Goal: Task Accomplishment & Management: Manage account settings

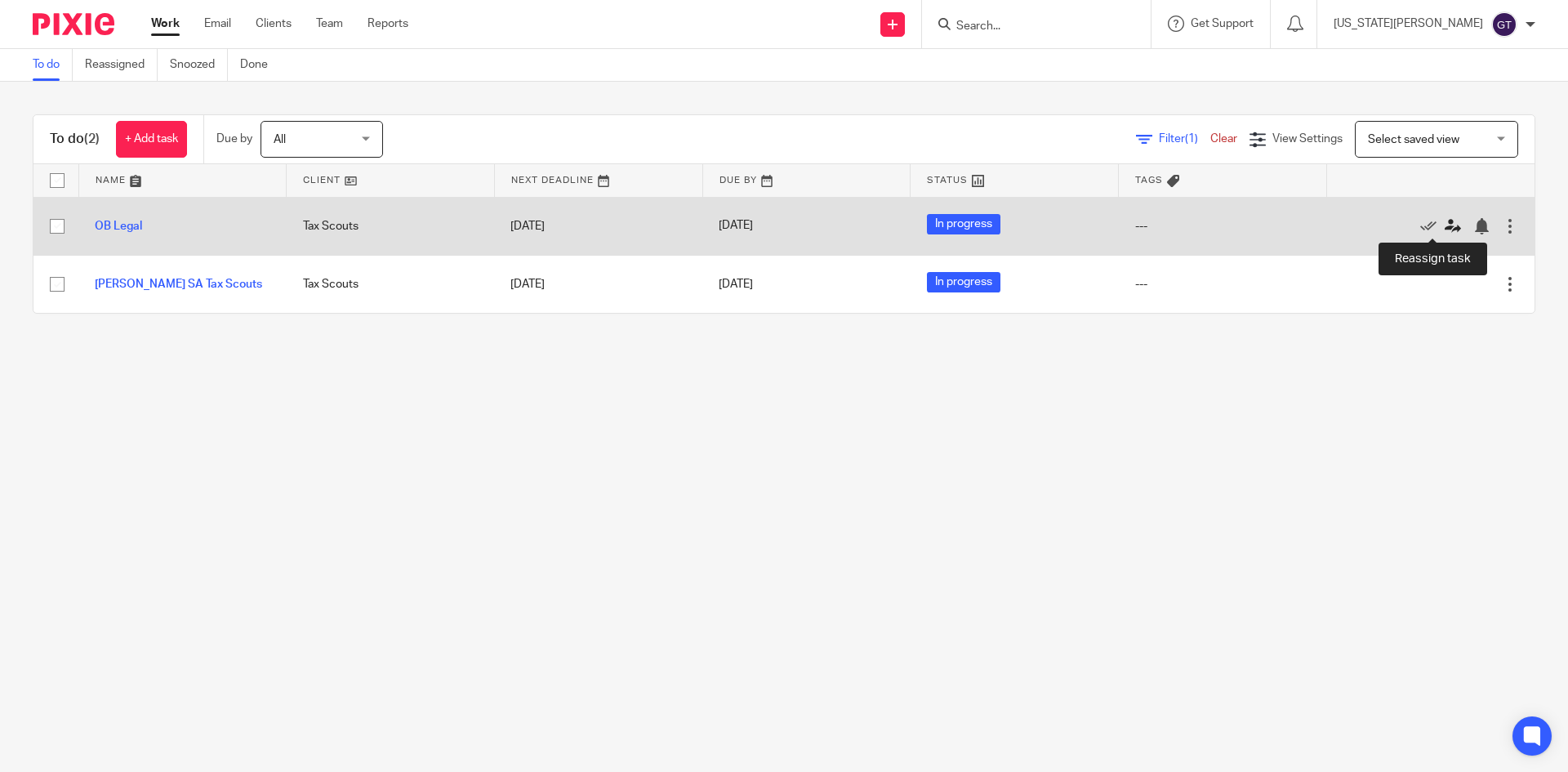
click at [1445, 223] on icon at bounding box center [1453, 227] width 17 height 17
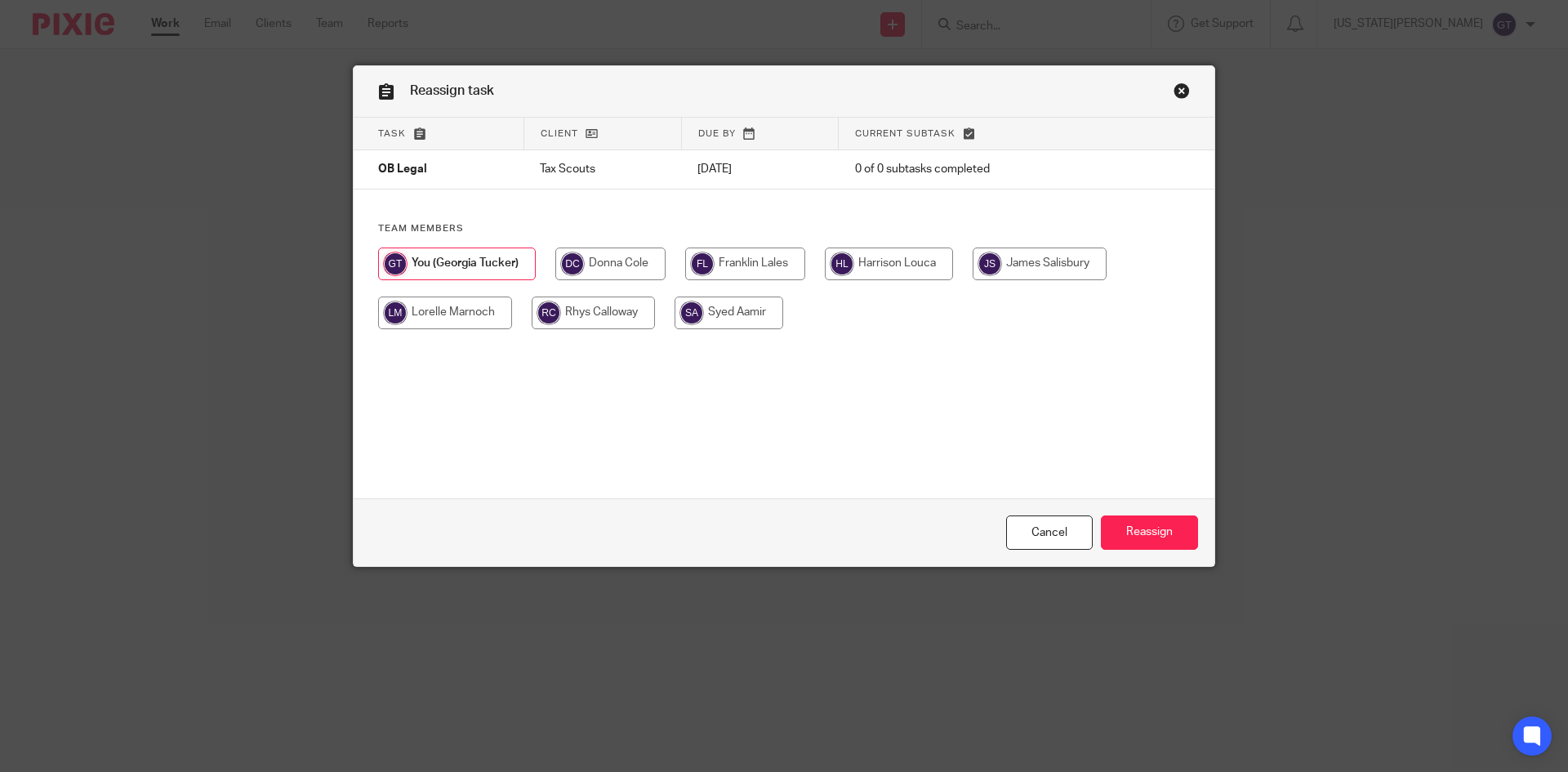
click at [598, 267] on input "radio" at bounding box center [610, 263] width 110 height 33
radio input "true"
click at [1164, 534] on input "Reassign" at bounding box center [1149, 533] width 97 height 35
